Goal: Task Accomplishment & Management: Use online tool/utility

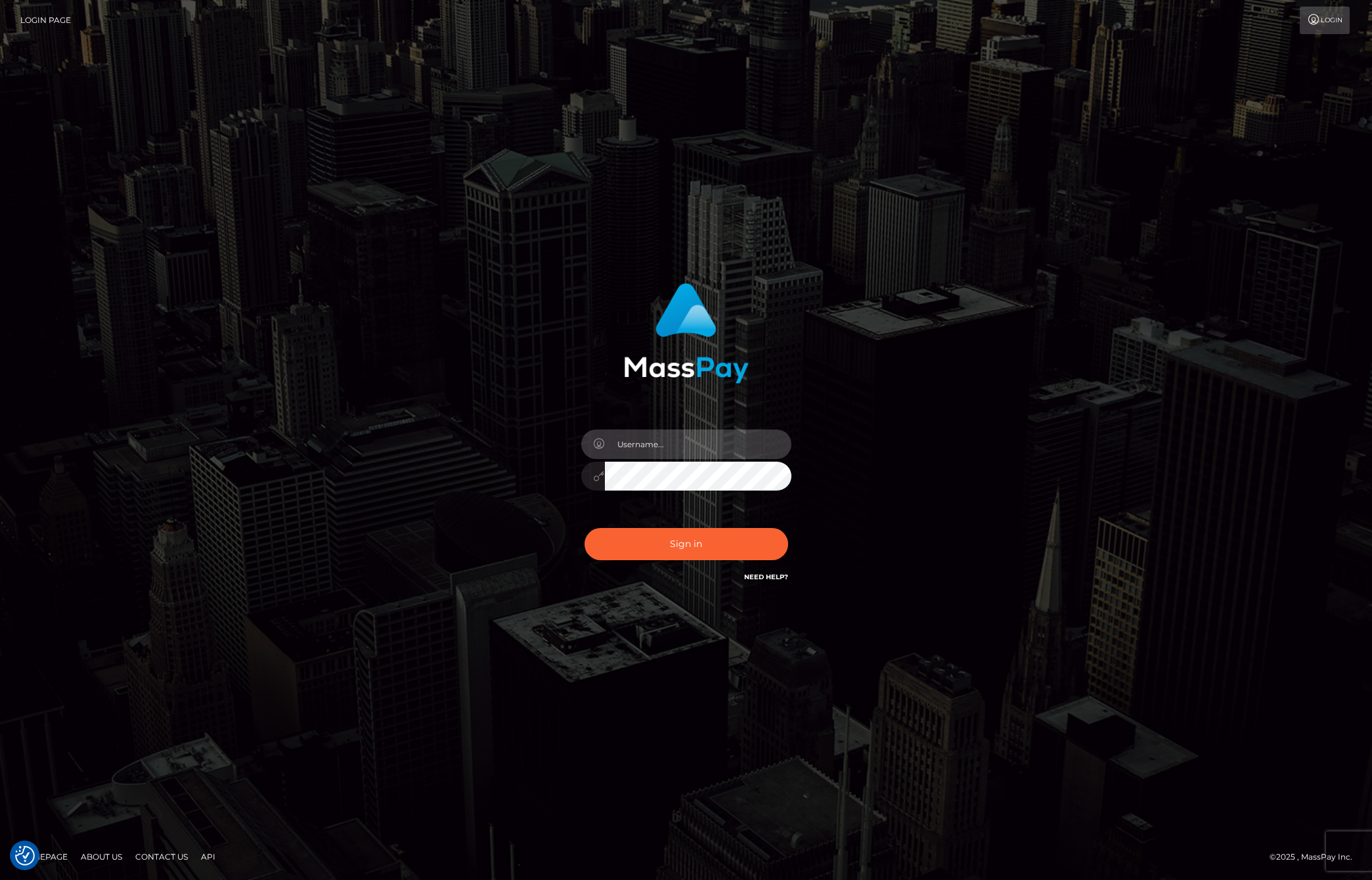
click at [651, 445] on input "text" at bounding box center [698, 444] width 186 height 29
type input "jackson.whop"
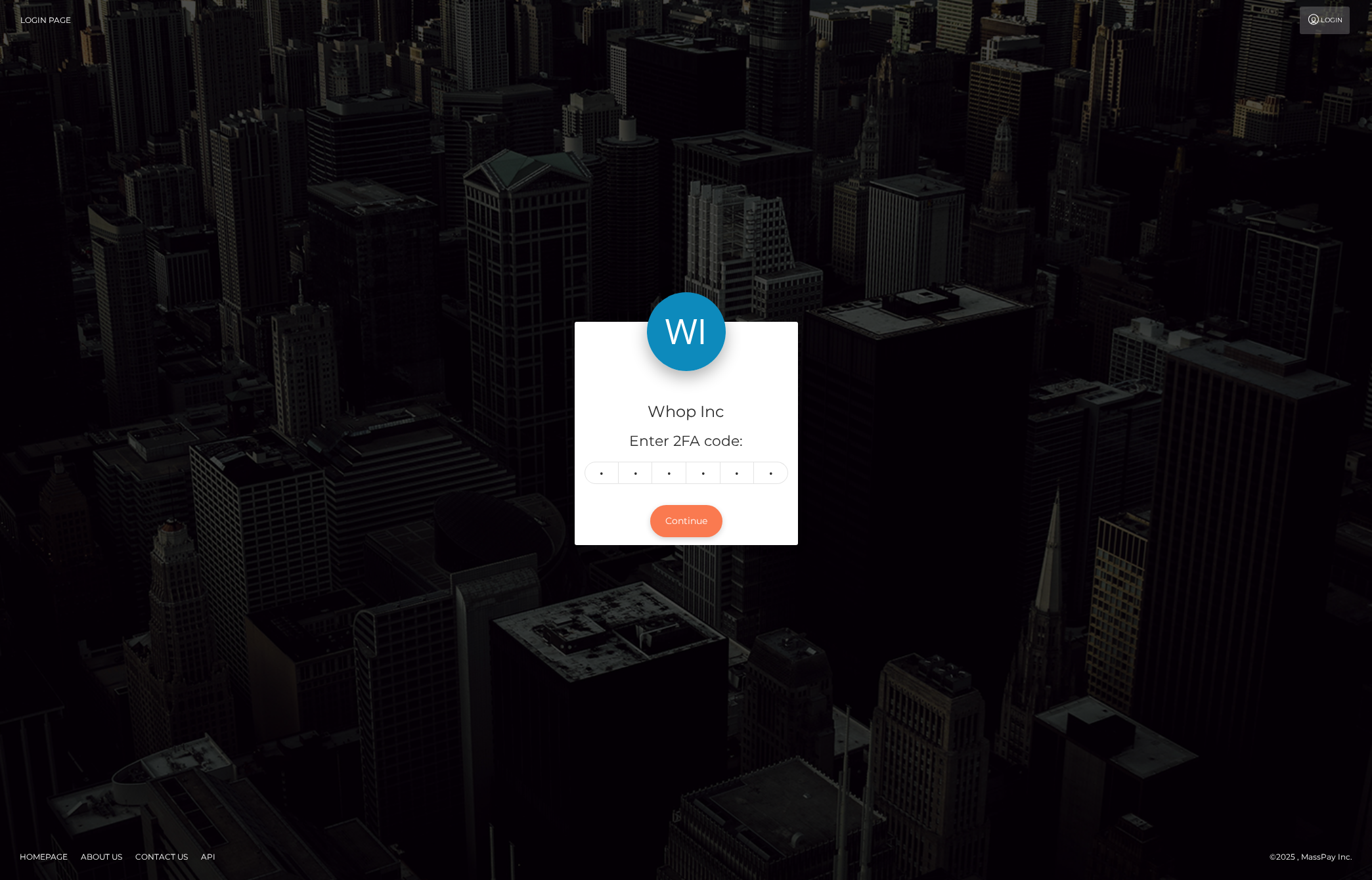
click at [680, 536] on button "Continue" at bounding box center [686, 520] width 72 height 32
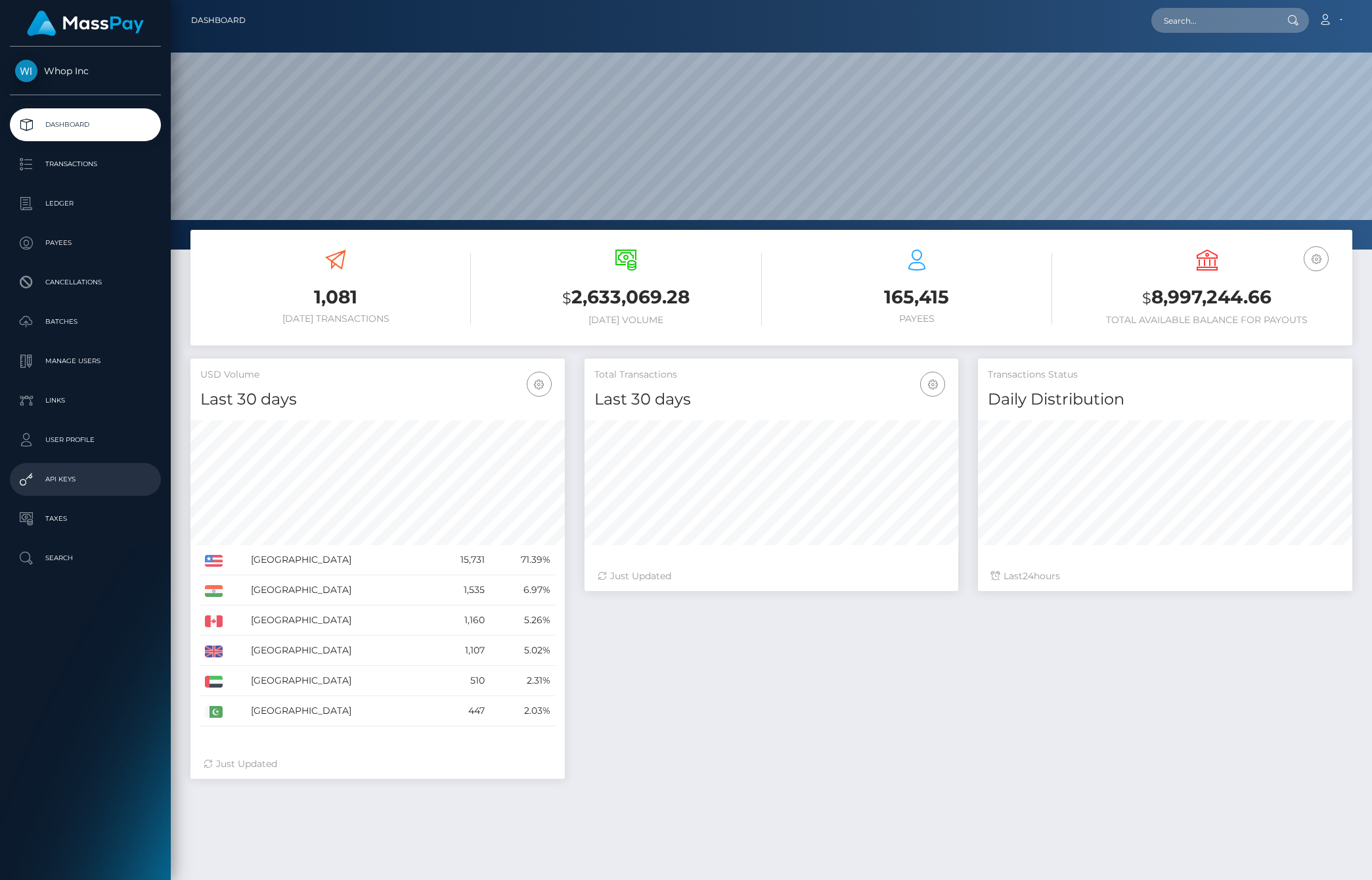
click at [70, 474] on p "API Keys" at bounding box center [85, 479] width 140 height 20
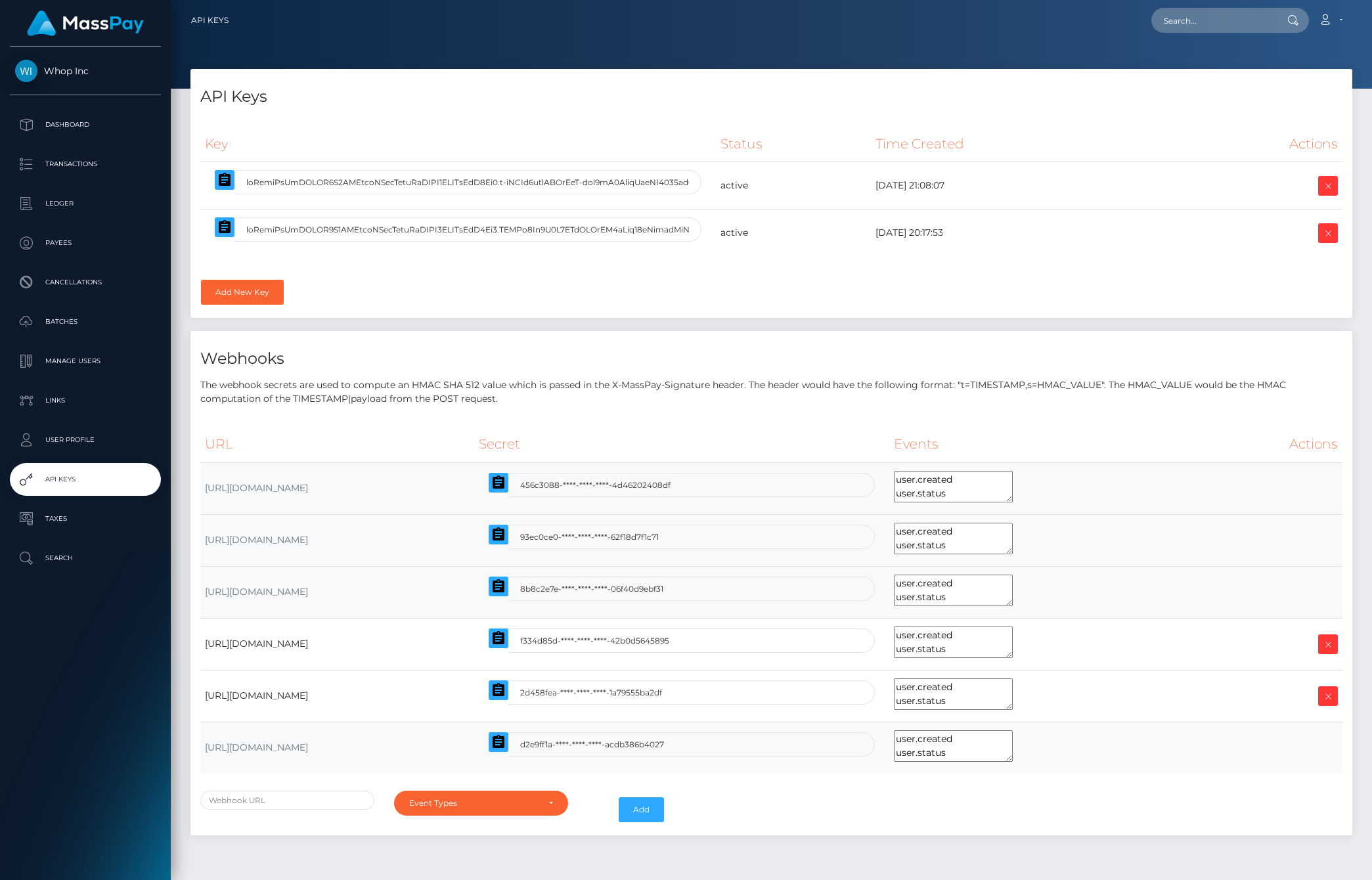
select select
click at [623, 177] on input "text" at bounding box center [468, 181] width 467 height 24
click at [616, 224] on input "text" at bounding box center [468, 229] width 467 height 24
click at [349, 186] on input "text" at bounding box center [468, 181] width 467 height 24
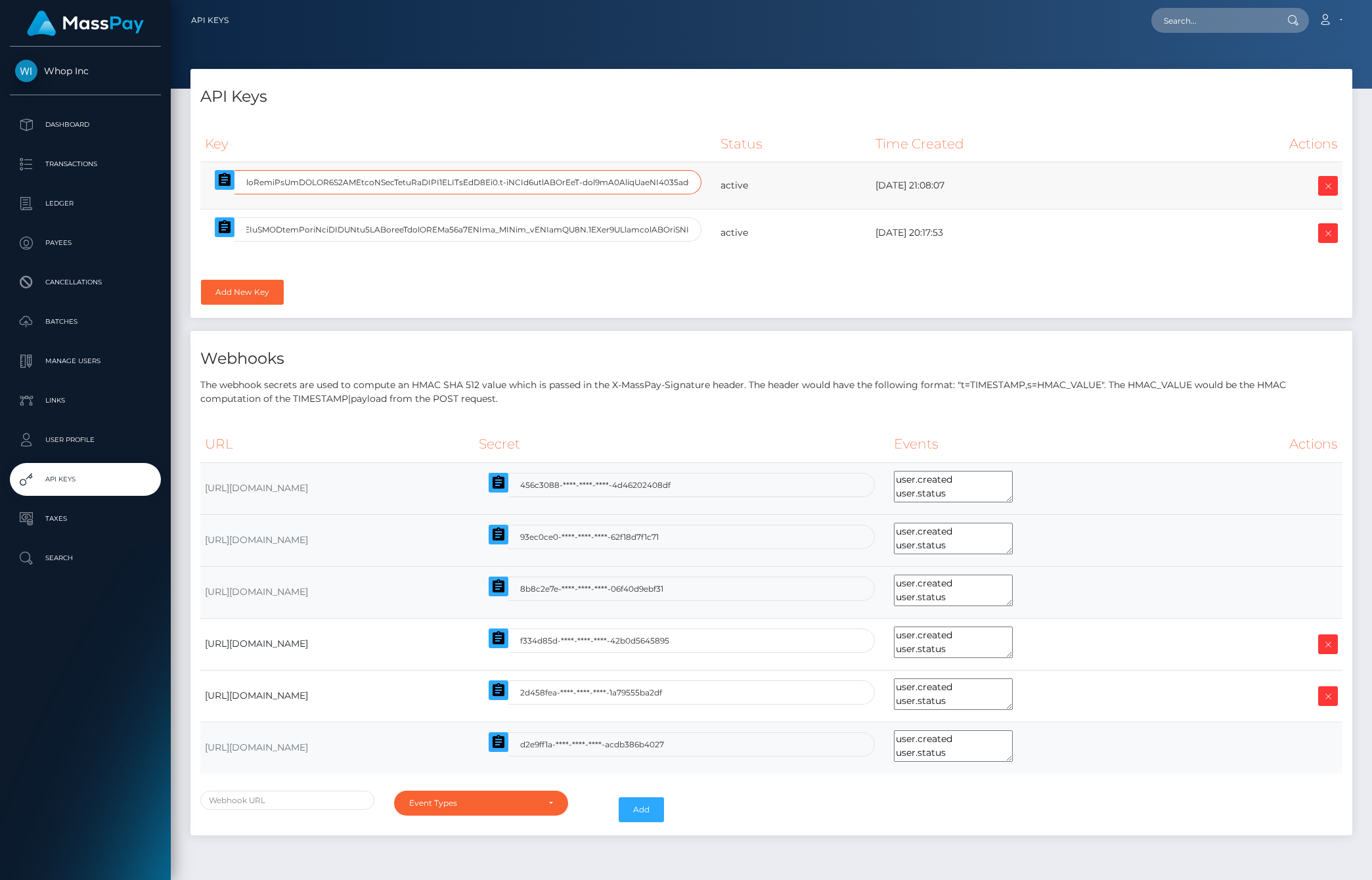
scroll to position [0, 0]
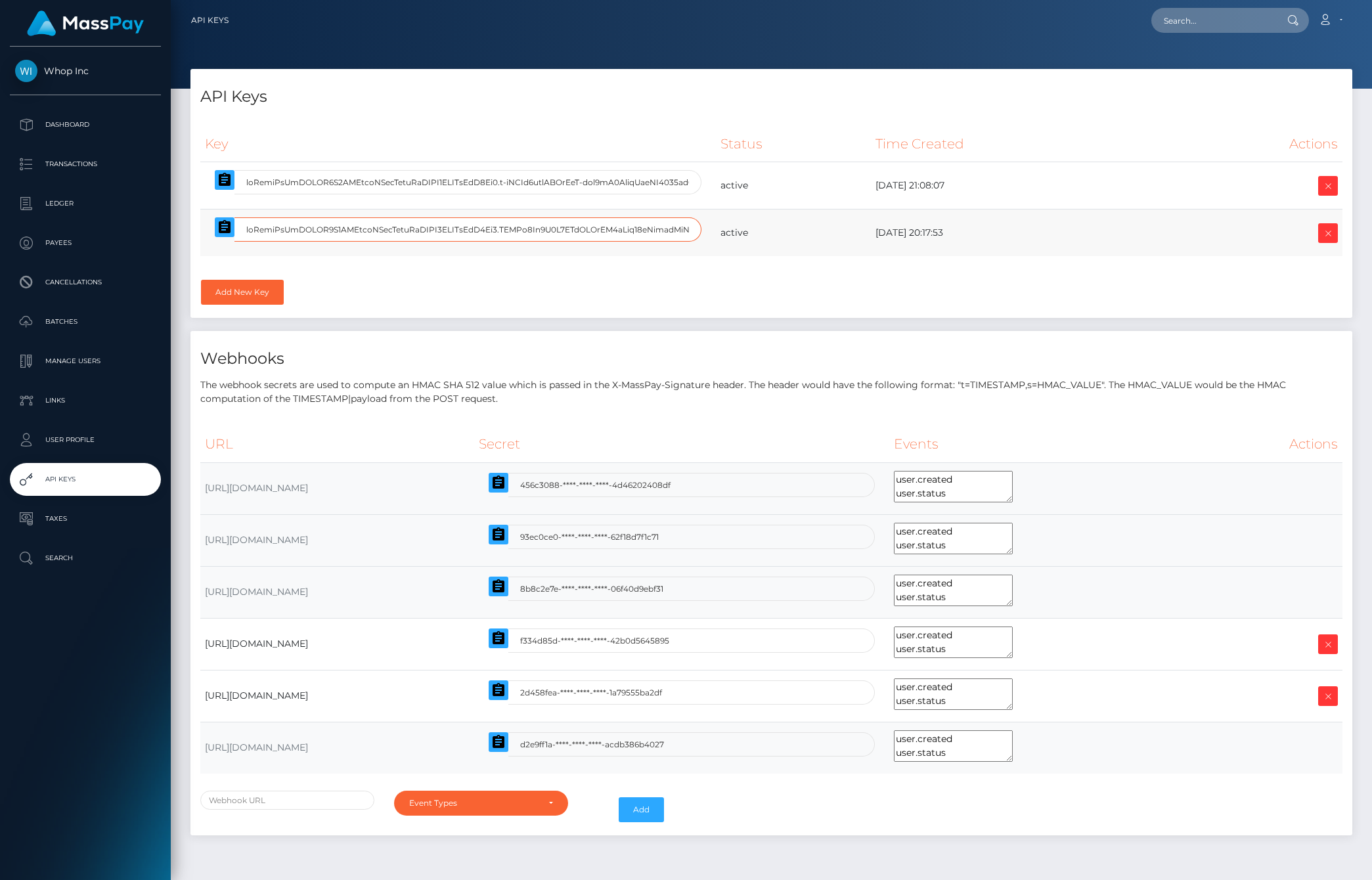
click at [520, 222] on input "text" at bounding box center [468, 229] width 467 height 24
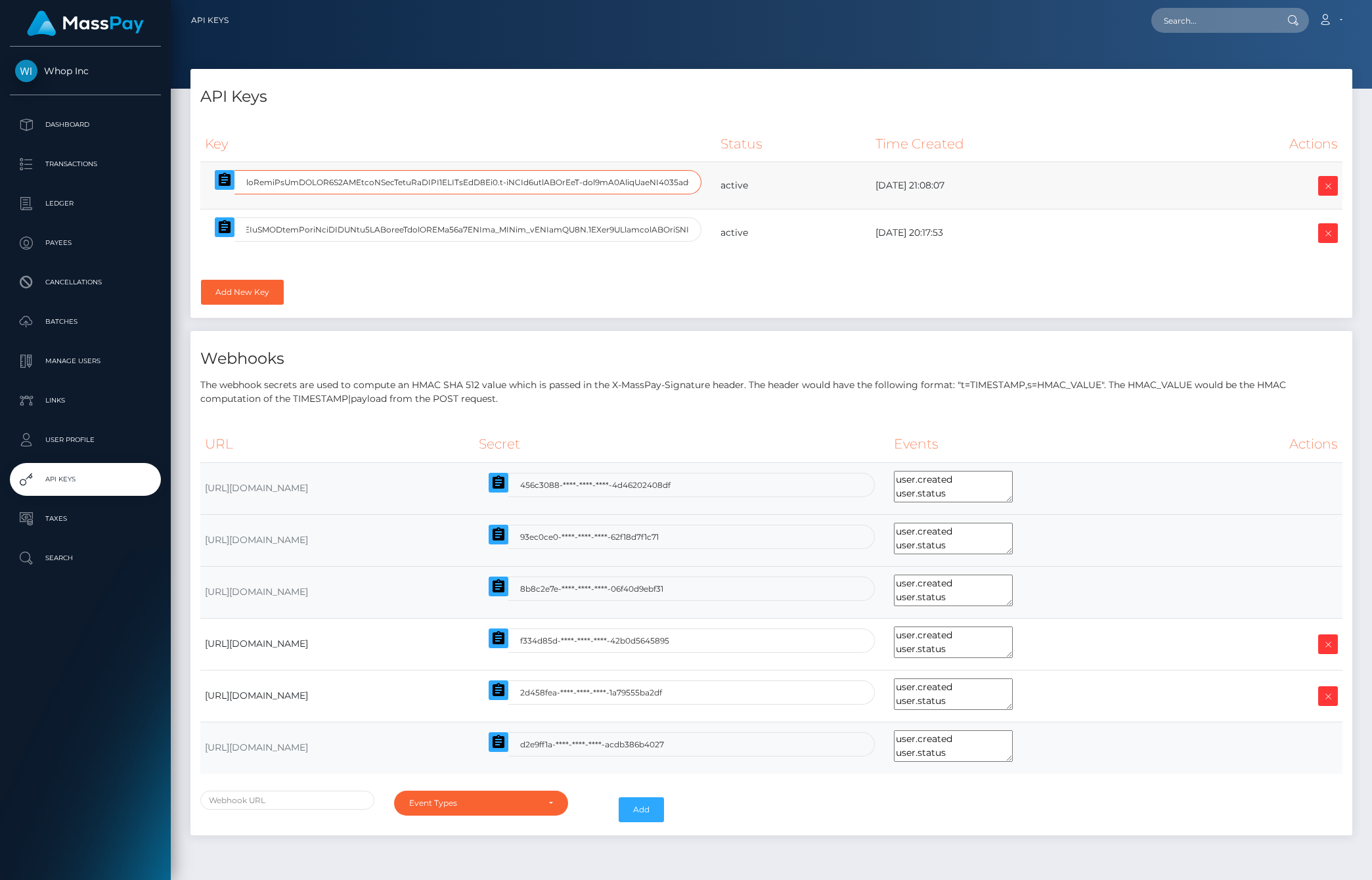
click at [543, 175] on input "text" at bounding box center [468, 181] width 467 height 24
click at [703, 288] on div "Key Status Time Created Actions" at bounding box center [771, 217] width 1162 height 202
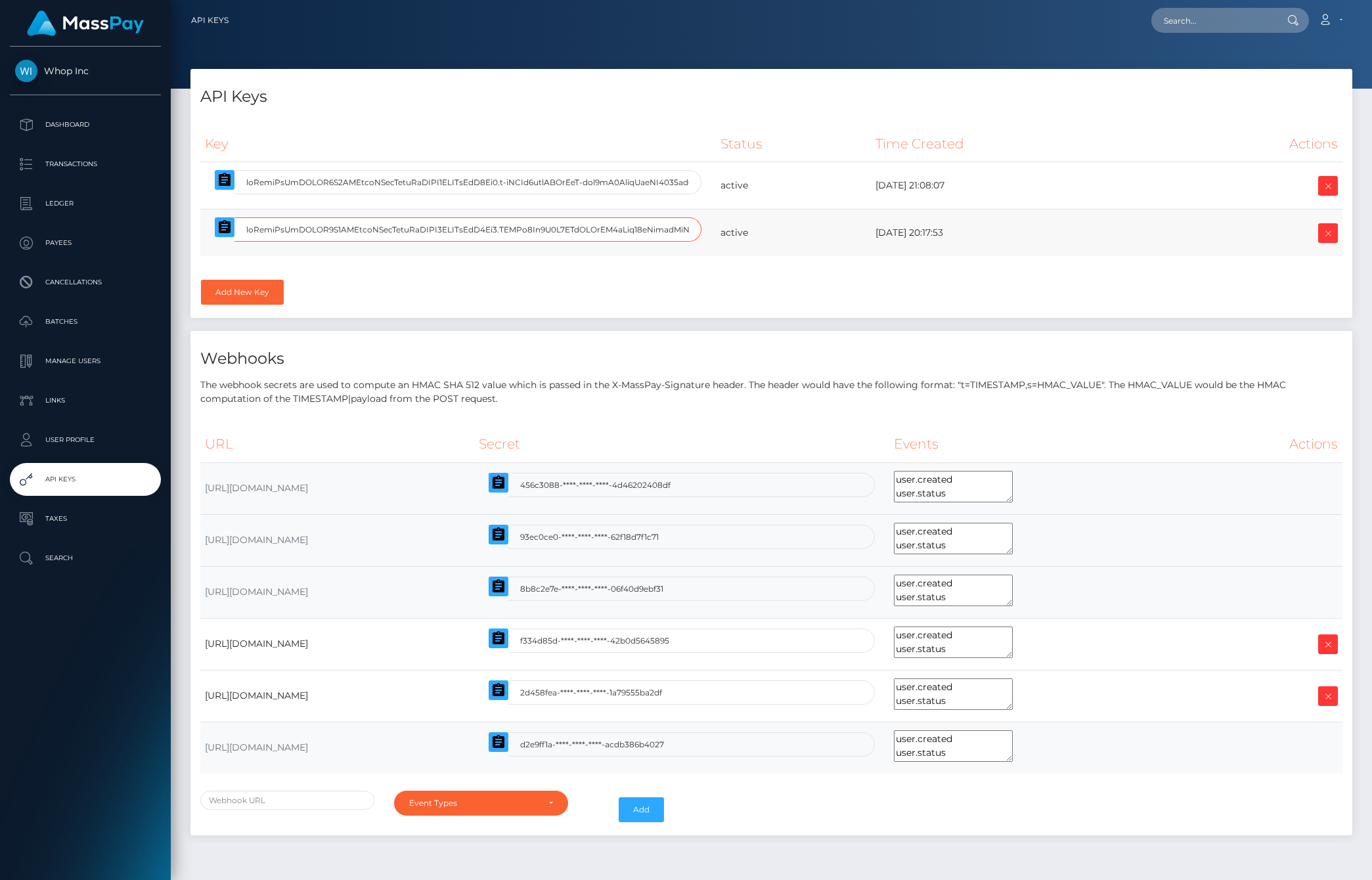
click at [510, 234] on input "text" at bounding box center [468, 229] width 467 height 24
click at [216, 229] on icon "button" at bounding box center [224, 227] width 16 height 16
click at [438, 281] on div "Key Status Time Created Actions" at bounding box center [771, 217] width 1162 height 202
click at [637, 258] on div "Key Status Time Created Actions" at bounding box center [771, 199] width 1142 height 147
